Goal: Navigation & Orientation: Find specific page/section

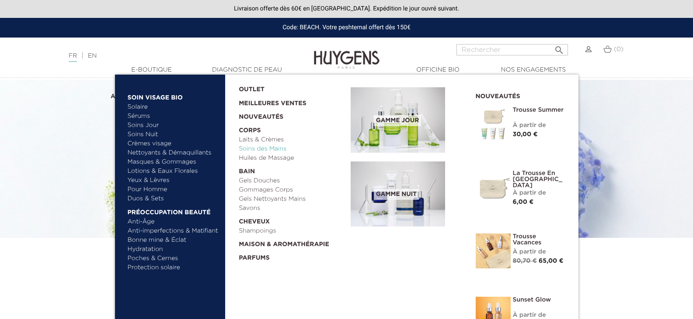
click at [264, 147] on link "Soins des Mains" at bounding box center [292, 149] width 106 height 9
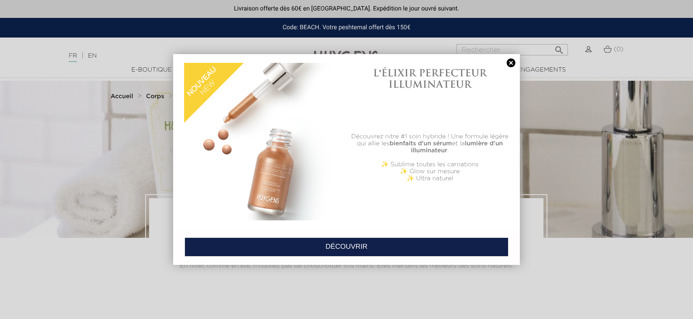
click at [511, 59] on link at bounding box center [511, 63] width 12 height 9
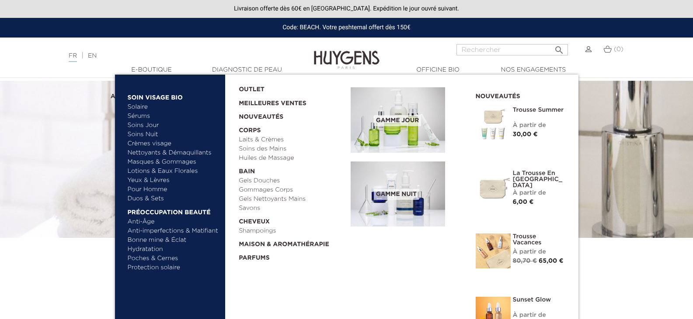
click at [146, 118] on link "Sérums" at bounding box center [173, 116] width 91 height 9
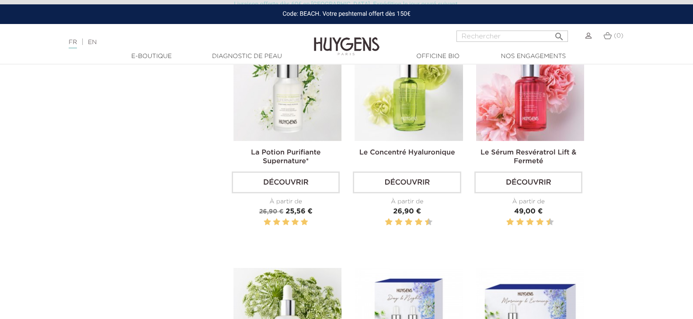
scroll to position [539, 0]
